Goal: Information Seeking & Learning: Learn about a topic

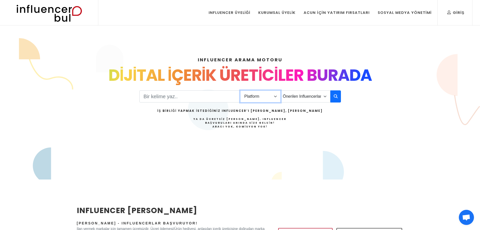
click at [249, 95] on select "Platform Instagram Facebook Youtube Tiktok Twitter Twitch" at bounding box center [260, 96] width 41 height 12
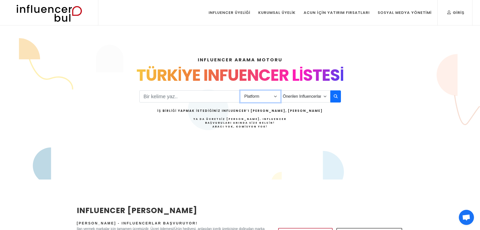
select select "1"
click at [240, 90] on select "Platform Instagram Facebook Youtube Tiktok Twitter Twitch" at bounding box center [260, 96] width 41 height 12
click at [293, 101] on select "Önerilen Influencerlar Aile & Çocuk & Ebeveyn Alışveriş & Giyim & Aksesuar Arab…" at bounding box center [305, 96] width 50 height 12
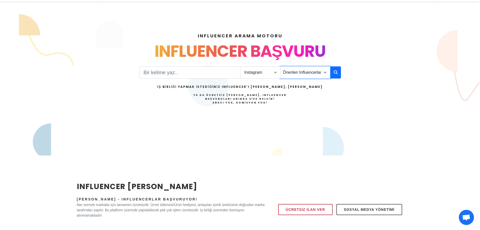
scroll to position [25, 0]
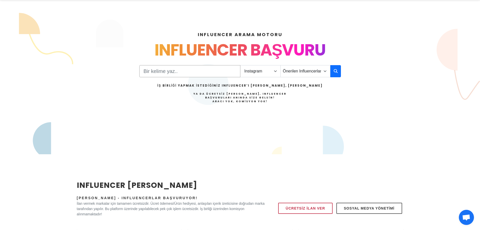
click at [226, 71] on input "Search" at bounding box center [189, 71] width 101 height 12
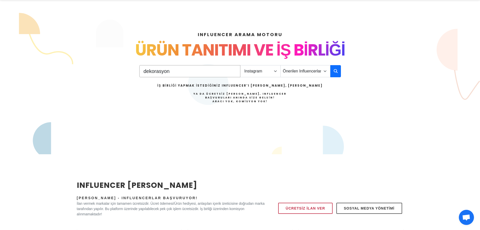
type input "dekorasyon"
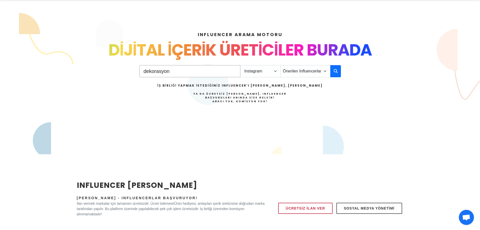
click at [157, 73] on input "dekorasyon" at bounding box center [189, 71] width 101 height 12
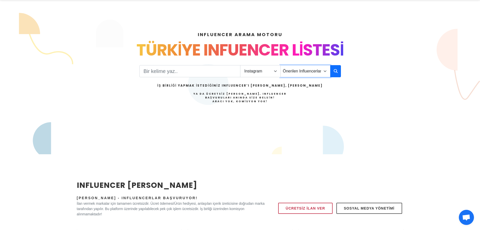
click at [323, 73] on select "Önerilen Influencerlar Aile & Çocuk & Ebeveyn Alışveriş & Giyim & Aksesuar Arab…" at bounding box center [305, 71] width 50 height 12
click at [290, 72] on select "Önerilen Influencerlar Aile & Çocuk & Ebeveyn Alışveriş & Giyim & Aksesuar Arab…" at bounding box center [305, 71] width 50 height 12
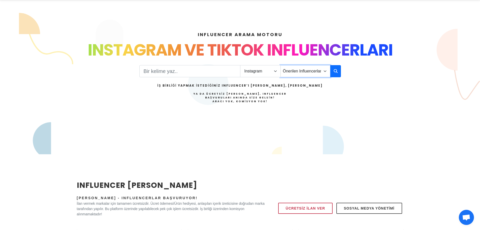
click at [298, 71] on select "Önerilen Influencerlar Aile & Çocuk & Ebeveyn Alışveriş & Giyim & Aksesuar Arab…" at bounding box center [305, 71] width 50 height 12
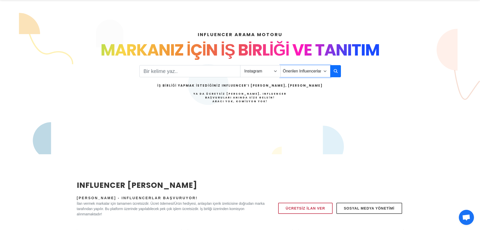
select select "12"
click at [280, 65] on select "Önerilen Influencerlar Aile & Çocuk & Ebeveyn Alışveriş & Giyim & Aksesuar Arab…" at bounding box center [305, 71] width 50 height 12
click at [335, 73] on icon "button" at bounding box center [336, 71] width 4 height 6
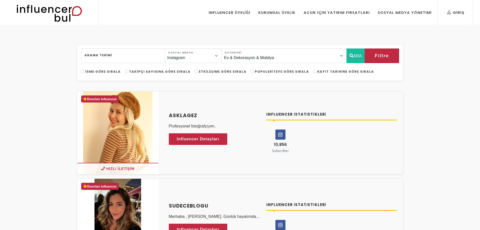
select select "12"
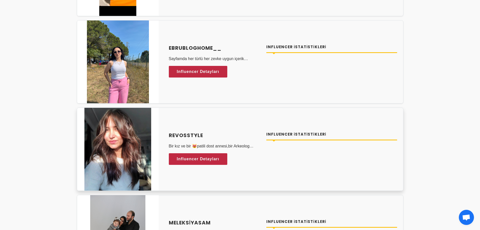
scroll to position [756, 0]
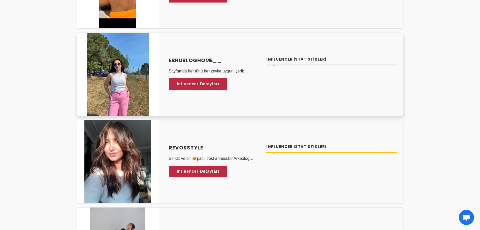
drag, startPoint x: 166, startPoint y: 62, endPoint x: 221, endPoint y: 62, distance: 54.9
click at [221, 62] on div "Ebrubloghome__ Sayfamda her türlü her zevke uygun içerik üretiyorum Influencer …" at bounding box center [215, 73] width 98 height 35
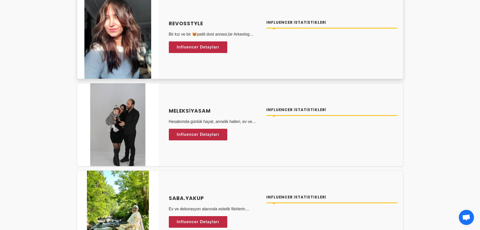
scroll to position [882, 0]
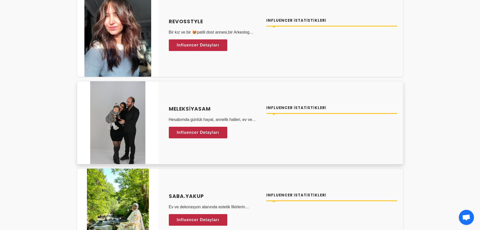
drag, startPoint x: 168, startPoint y: 107, endPoint x: 212, endPoint y: 111, distance: 44.2
click at [212, 111] on div "meleksiyasam Hesabımda günlük hayat, annelik halleri, ev ve yaşam ile ilgili iç…" at bounding box center [215, 122] width 98 height 35
drag, startPoint x: 190, startPoint y: 106, endPoint x: 194, endPoint y: 108, distance: 4.2
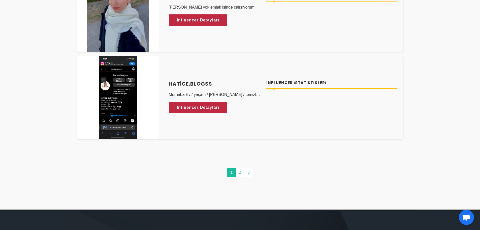
scroll to position [2520, 0]
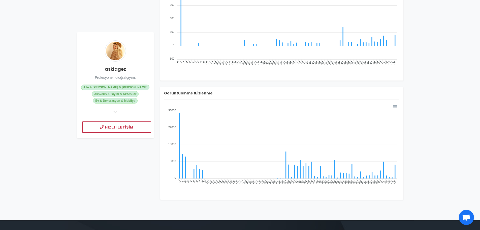
scroll to position [227, 0]
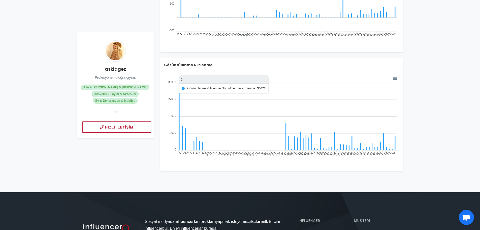
click at [209, 56] on div "Genel Etkileşim 20,390 Toplam Takipçi 45,277 Toplam Beğenme 0 Takipçi Bilgileri…" at bounding box center [281, 4] width 249 height 333
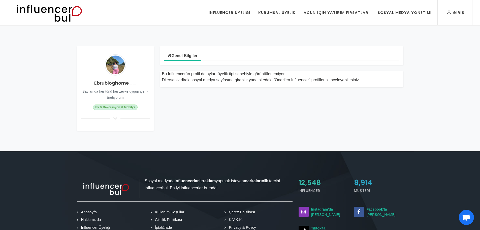
click at [110, 83] on h4 "Ebrubloghome__" at bounding box center [115, 82] width 69 height 7
